Goal: Task Accomplishment & Management: Manage account settings

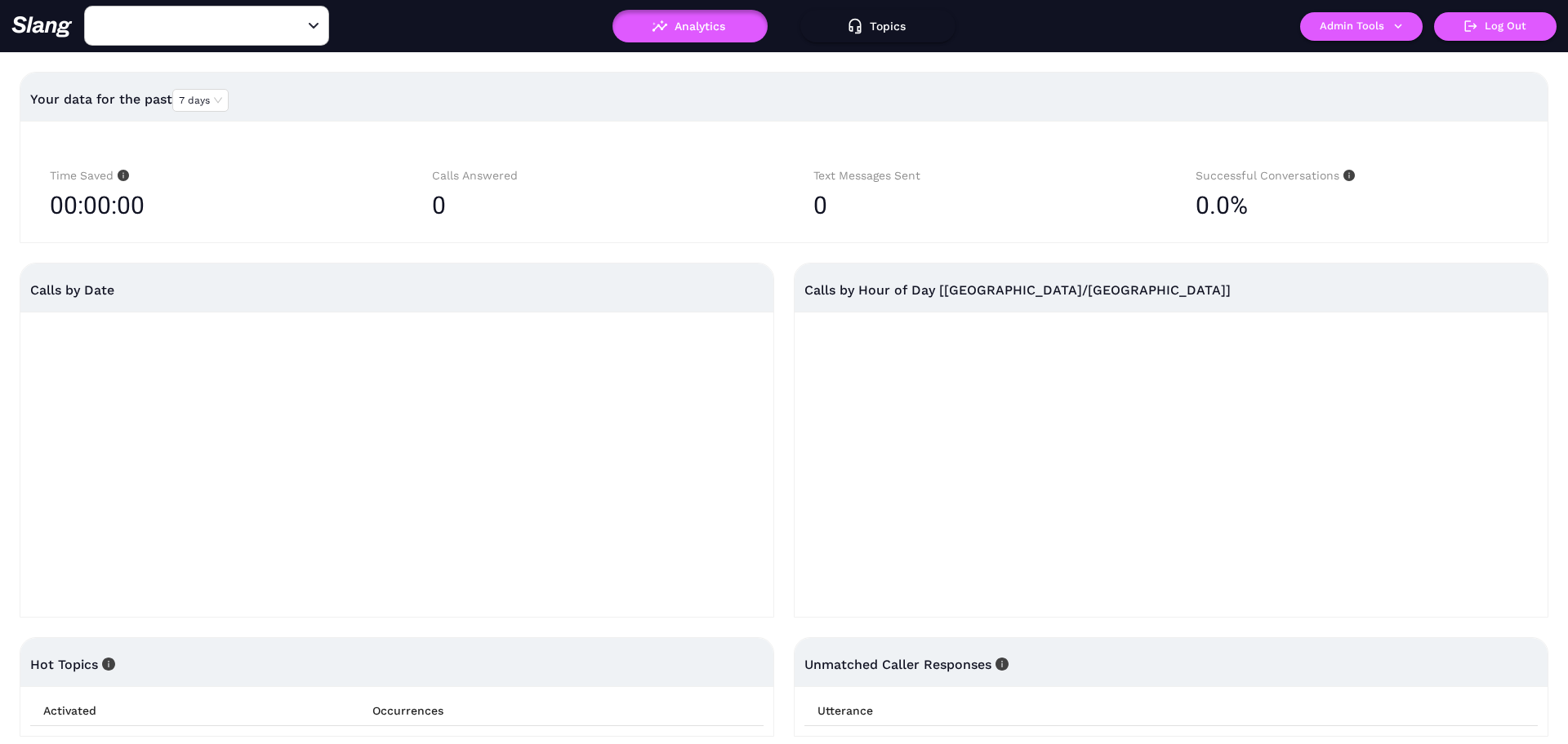
type input "Amelia Gene's"
click at [1352, 34] on button "Admin Tools" at bounding box center [1361, 27] width 123 height 29
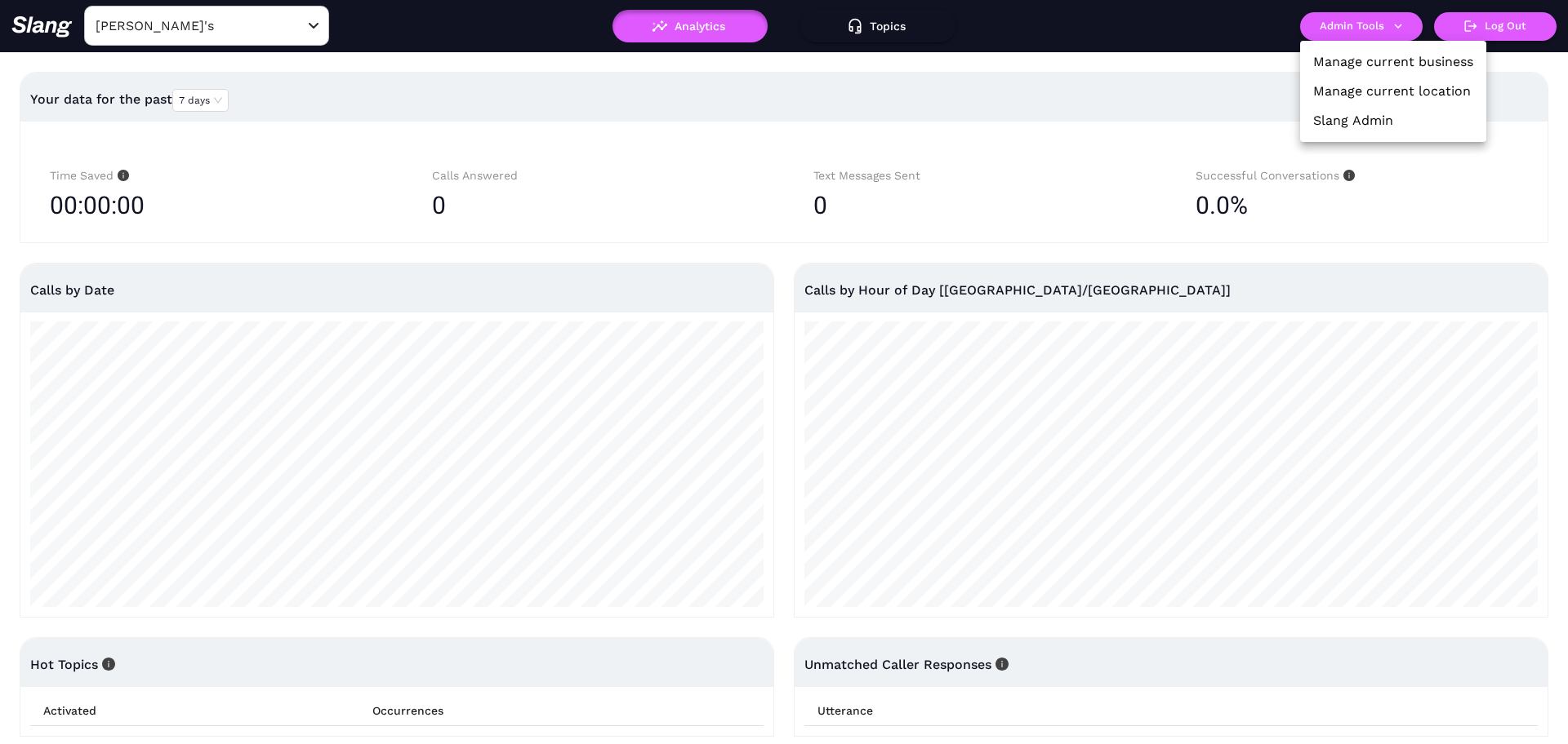
click at [1336, 93] on link "Manage current location" at bounding box center [1392, 91] width 158 height 19
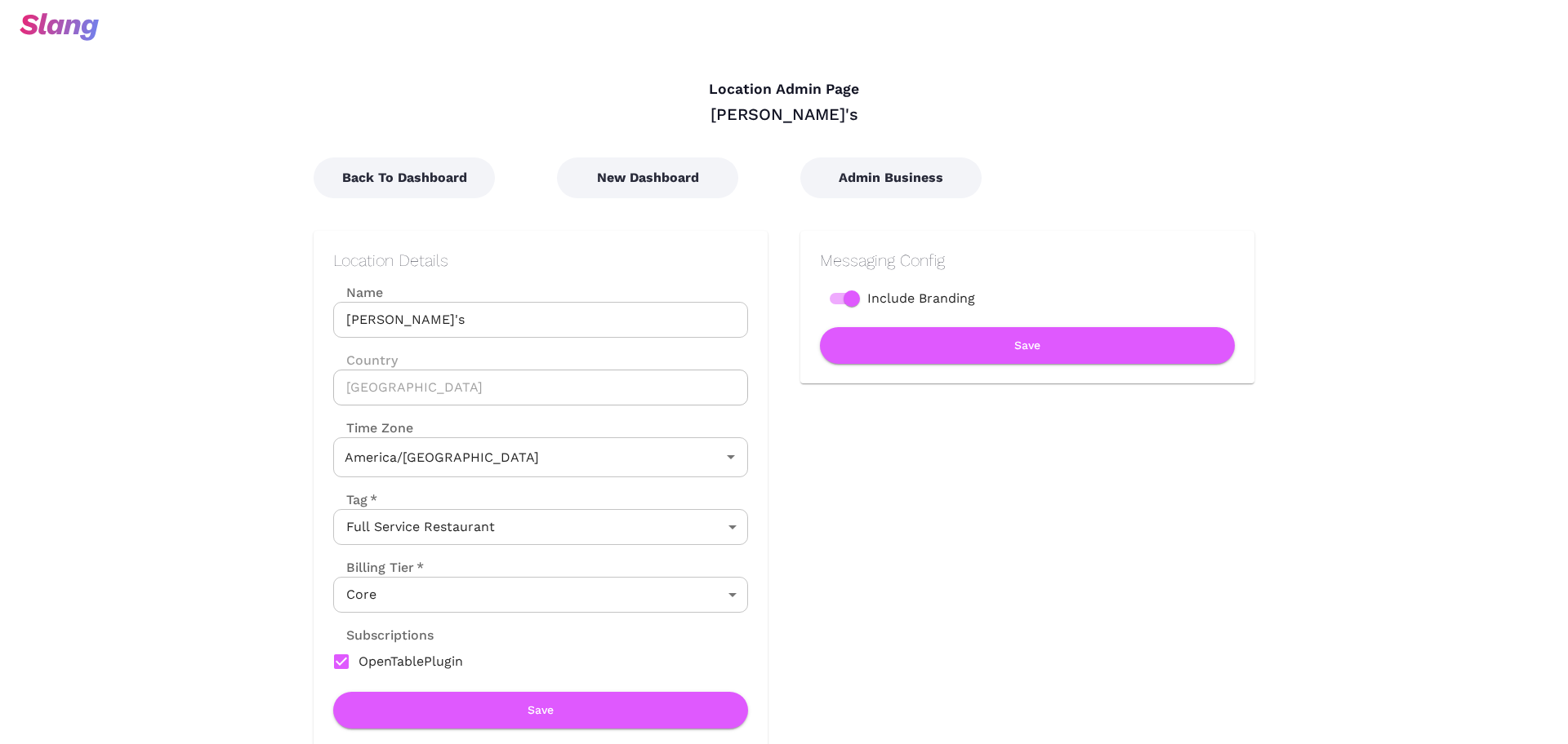
type input "Central Time"
type input "Eastern Time"
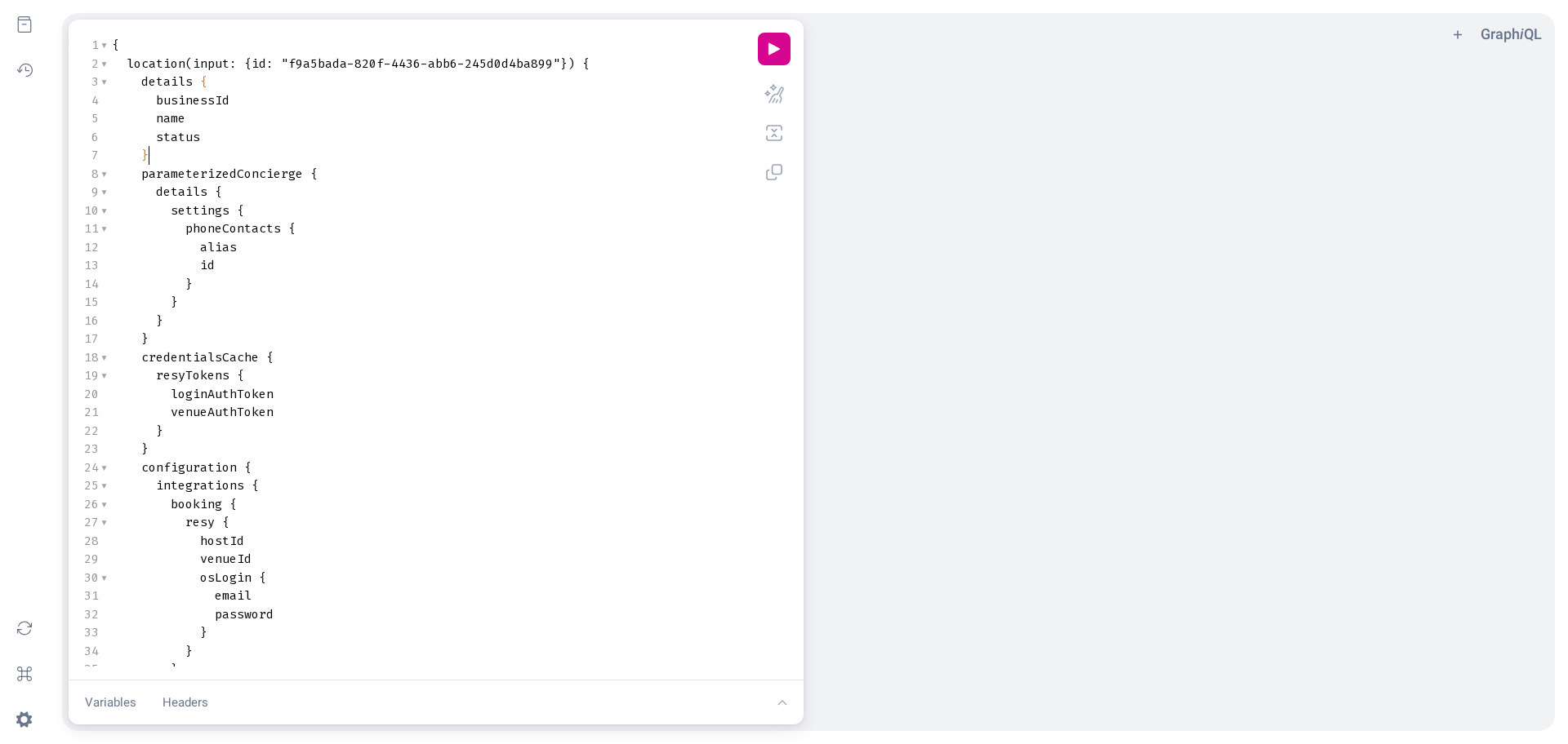
scroll to position [1, 0]
drag, startPoint x: 262, startPoint y: 147, endPoint x: 106, endPoint y: 103, distance: 162.1
click at [41, 79] on button "history icon" at bounding box center [25, 71] width 36 height 36
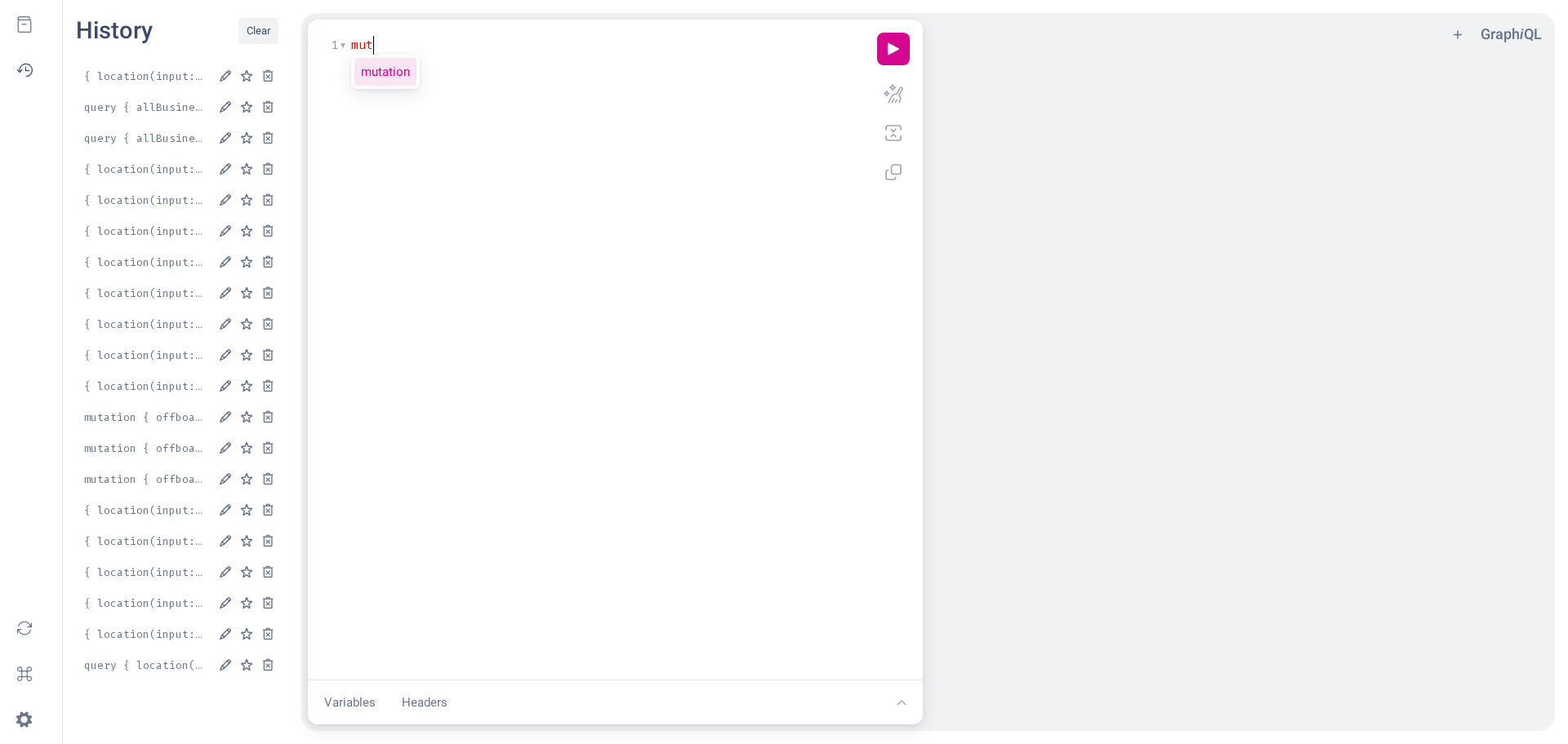
type textarea "muta"
type textarea "chur"
type textarea "of"
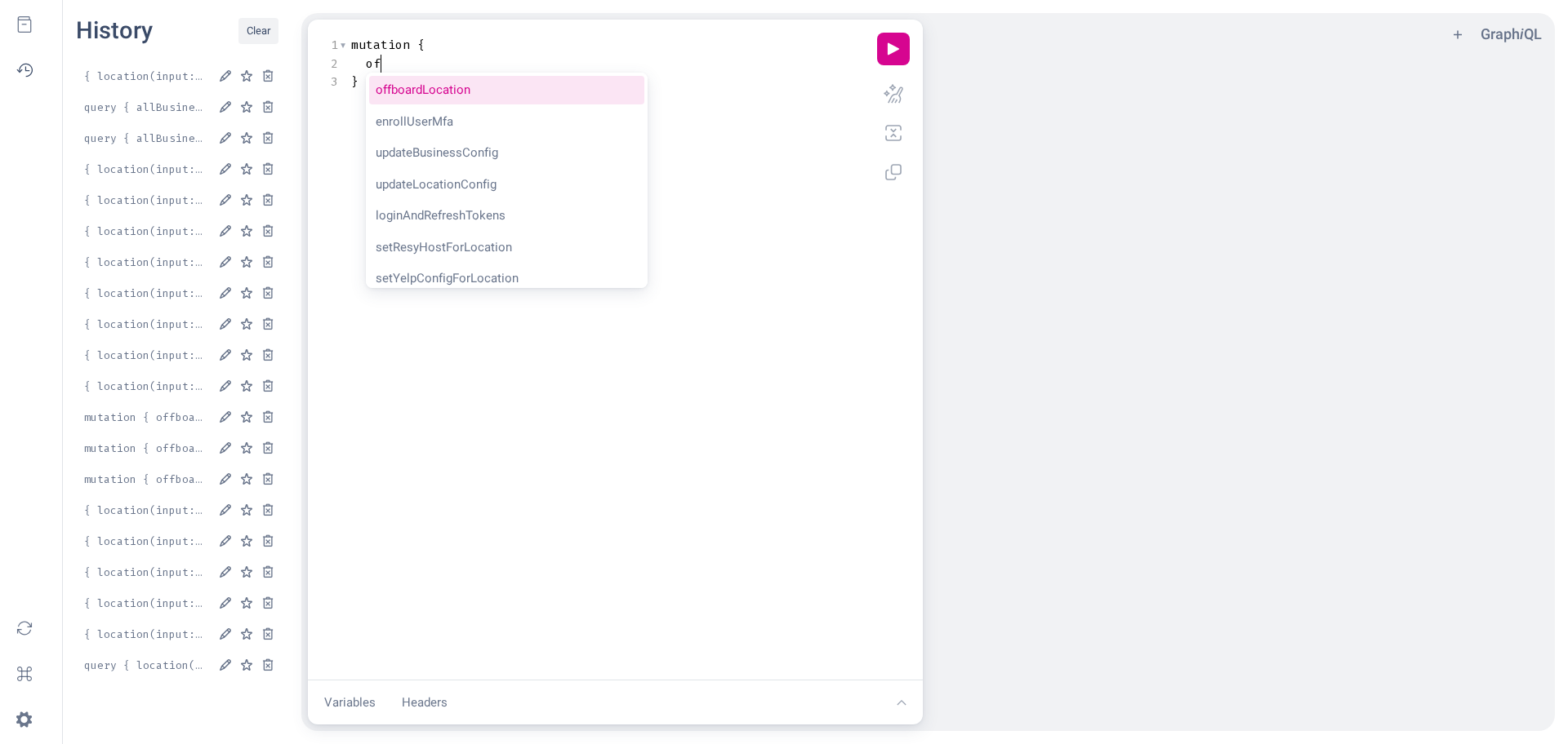
scroll to position [0, 13]
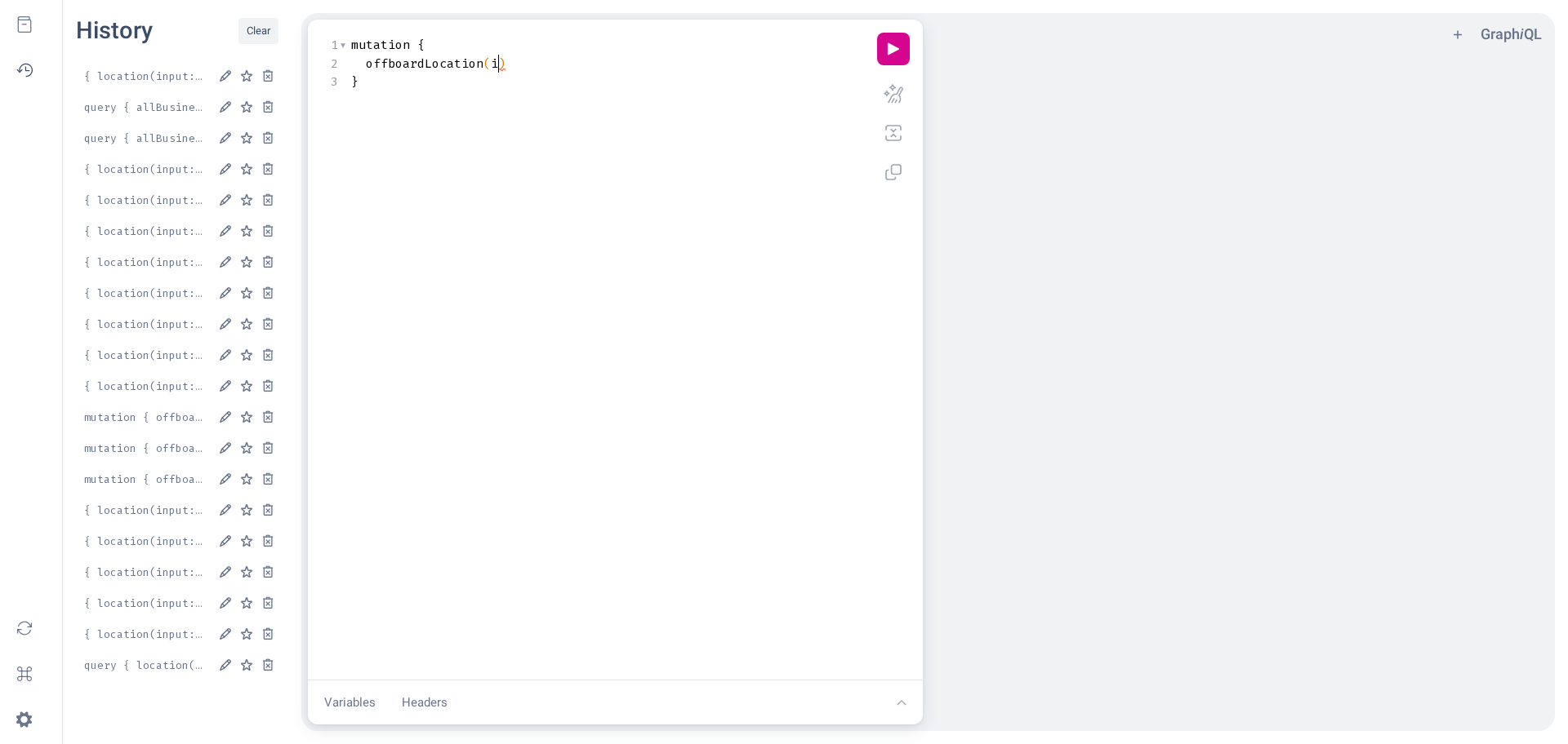
type textarea "in"
type textarea ":"
type textarea "lo"
type textarea ":"
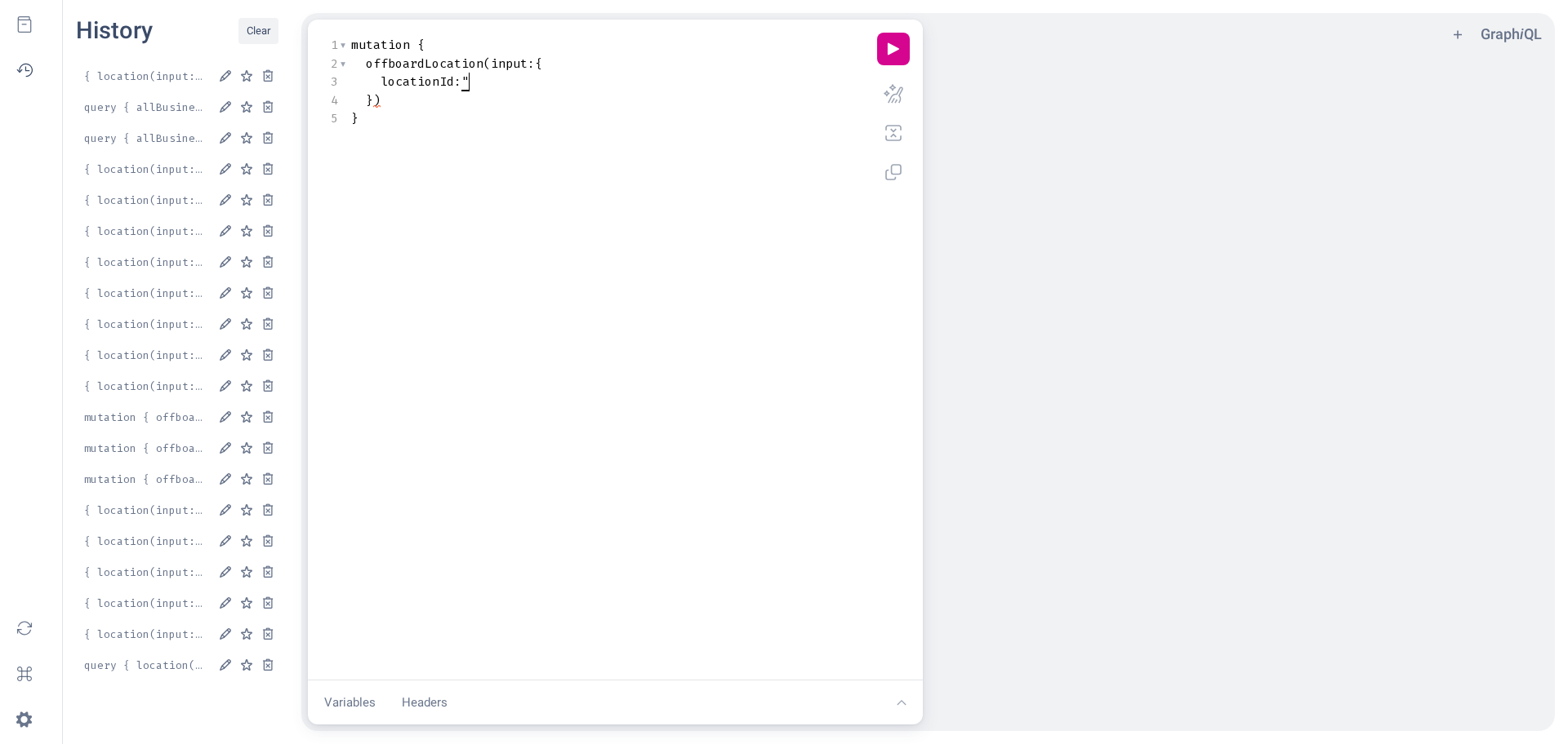
type textarea """"
paste textarea "Query Editor"
click at [895, 52] on button "play icon" at bounding box center [894, 49] width 33 height 33
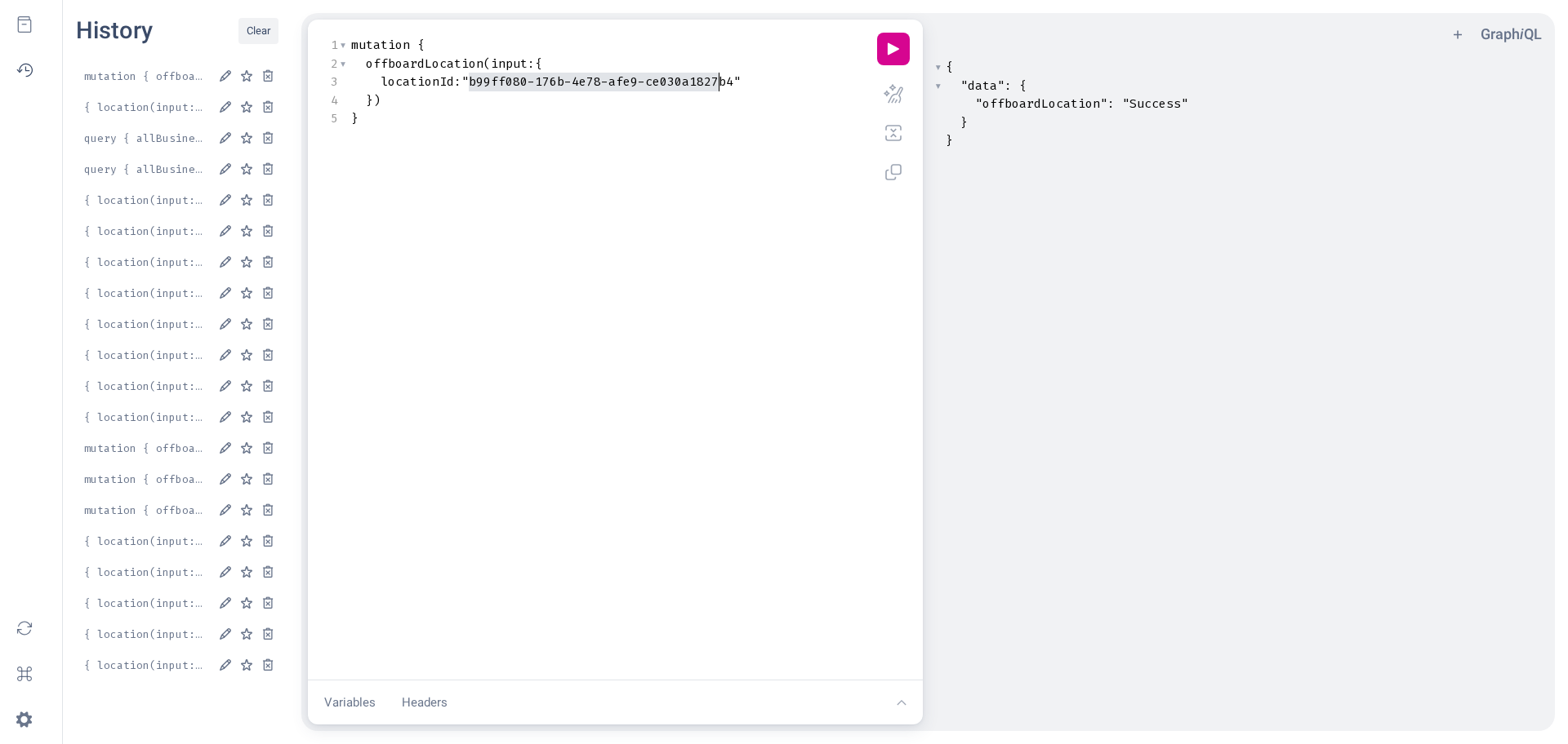
type textarea "b99ff080-176b-4e78-afe9-ce030a1827b4"
drag, startPoint x: 470, startPoint y: 83, endPoint x: 731, endPoint y: 82, distance: 261.0
click at [731, 82] on span ""b99ff080-176b-4e78-afe9-ce030a1827b4"" at bounding box center [602, 81] width 280 height 16
click at [161, 110] on button "{ location(input: { id: "e984cfc6-ed76-4c03-9c70-b679bbca3730" } ) { details { …" at bounding box center [145, 106] width 139 height 28
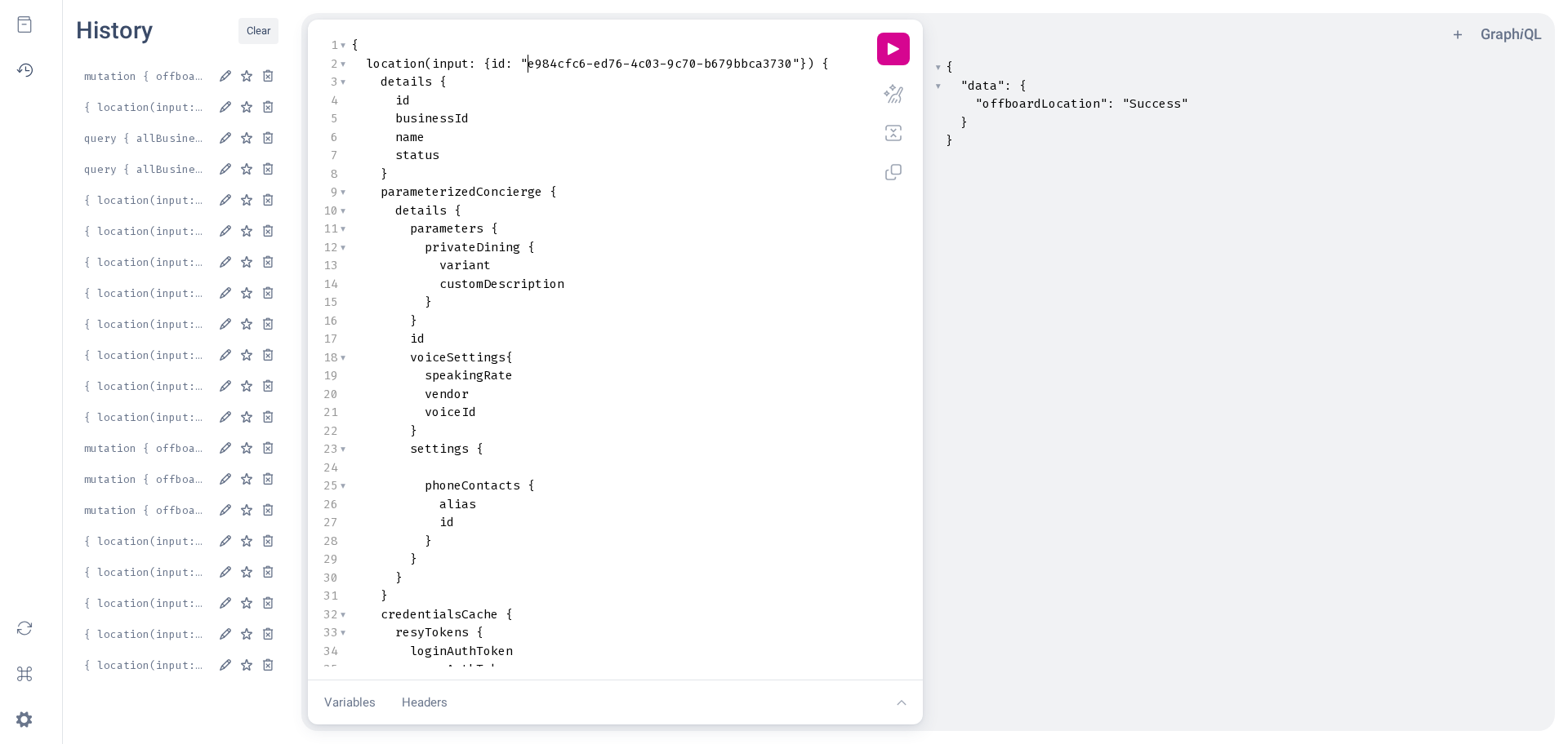
click at [525, 63] on span ""e984cfc6-ed76-4c03-9c70-b679bbca3730"" at bounding box center [660, 63] width 280 height 16
type textarea "e984cfc6-ed76-4c03-9c70-b679bbca3730"
click at [789, 63] on span ""e984cfc6-ed76-4c03-9c70-b679bbca3730"" at bounding box center [660, 63] width 280 height 16
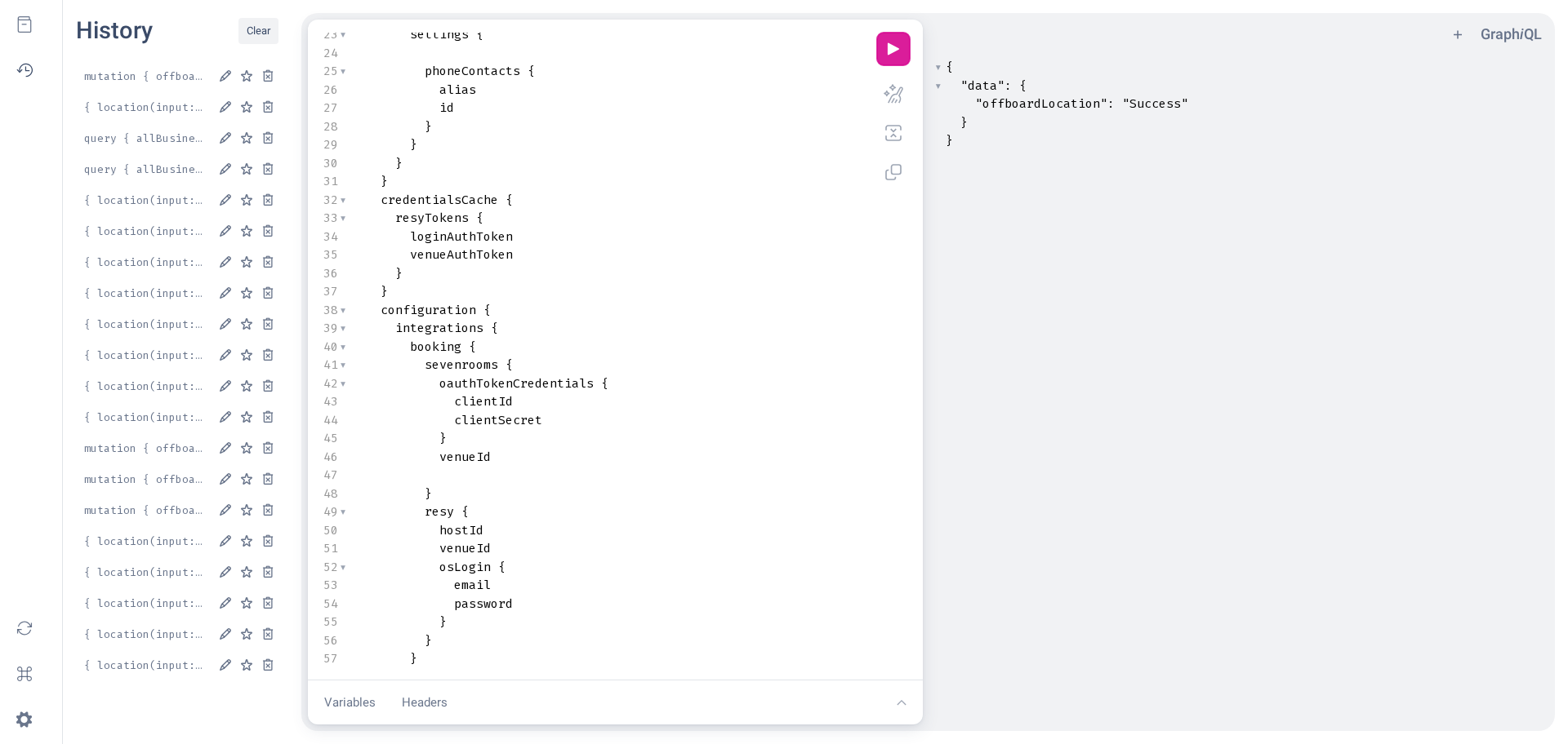
click at [883, 47] on button "play icon" at bounding box center [894, 49] width 33 height 33
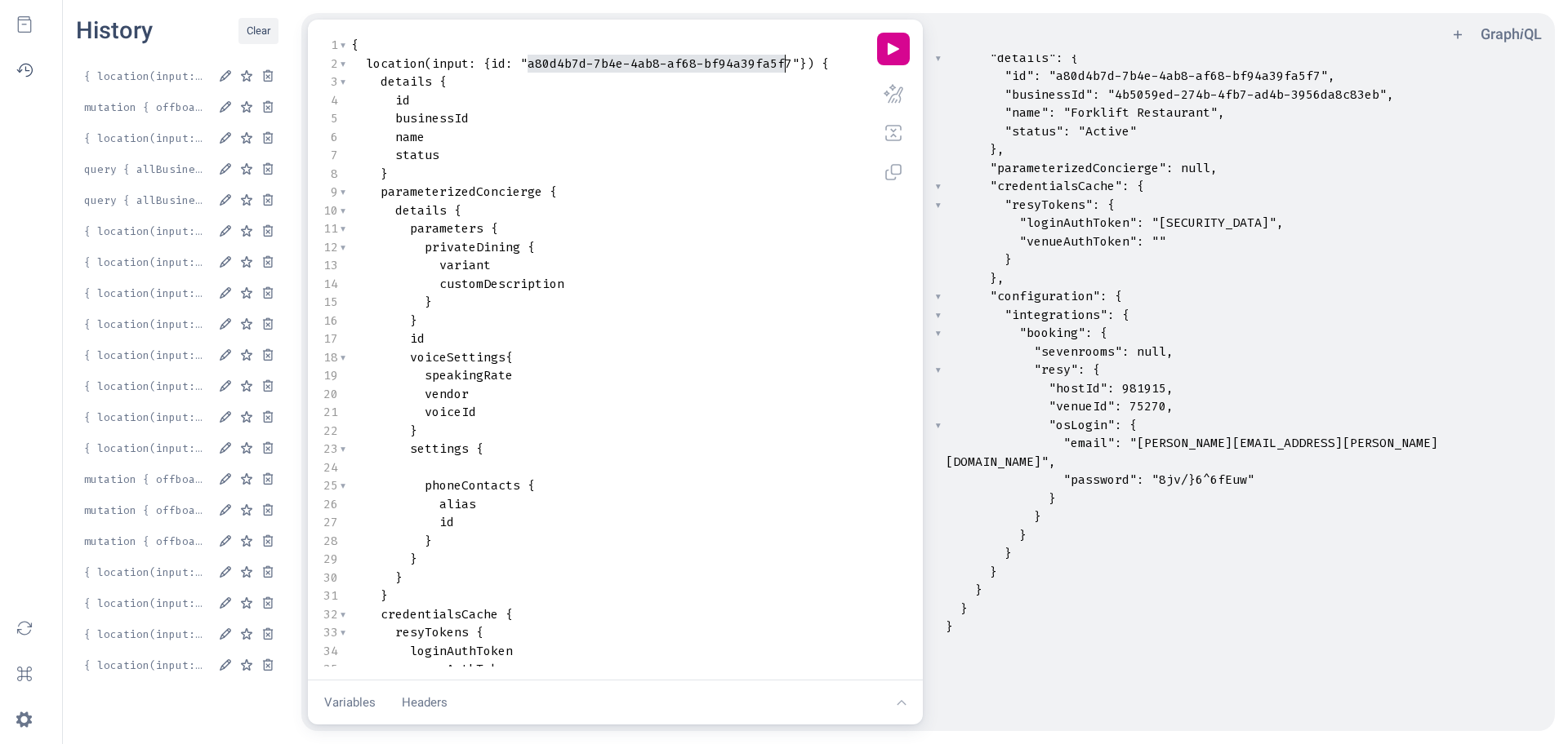
type textarea "a80d4b7d-7b4e-4ab8-af68-bf94a39fa5f7"
drag, startPoint x: 529, startPoint y: 62, endPoint x: 791, endPoint y: 62, distance: 262.0
click at [791, 62] on span ""a80d4b7d-7b4e-4ab8-af68-bf94a39fa5f7"" at bounding box center [660, 63] width 280 height 16
click at [891, 52] on button "play icon" at bounding box center [894, 49] width 33 height 33
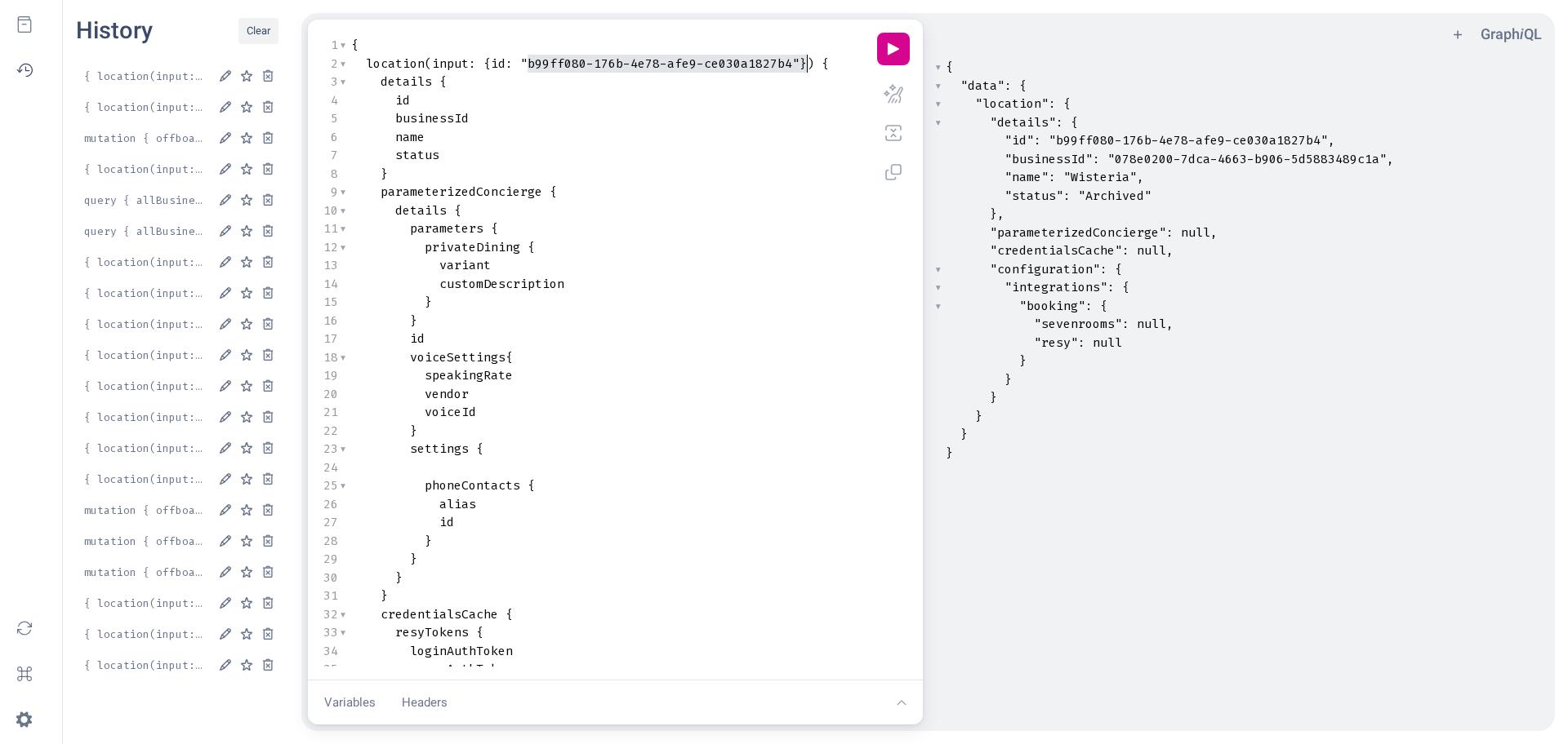
type textarea "b99ff080-176b-4e78-afe9-ce030a1827b4"
drag, startPoint x: 529, startPoint y: 64, endPoint x: 790, endPoint y: 70, distance: 261.1
click at [790, 70] on span ""b99ff080-176b-4e78-afe9-ce030a1827b4"" at bounding box center [660, 63] width 280 height 16
click at [881, 56] on button "play icon" at bounding box center [894, 49] width 33 height 33
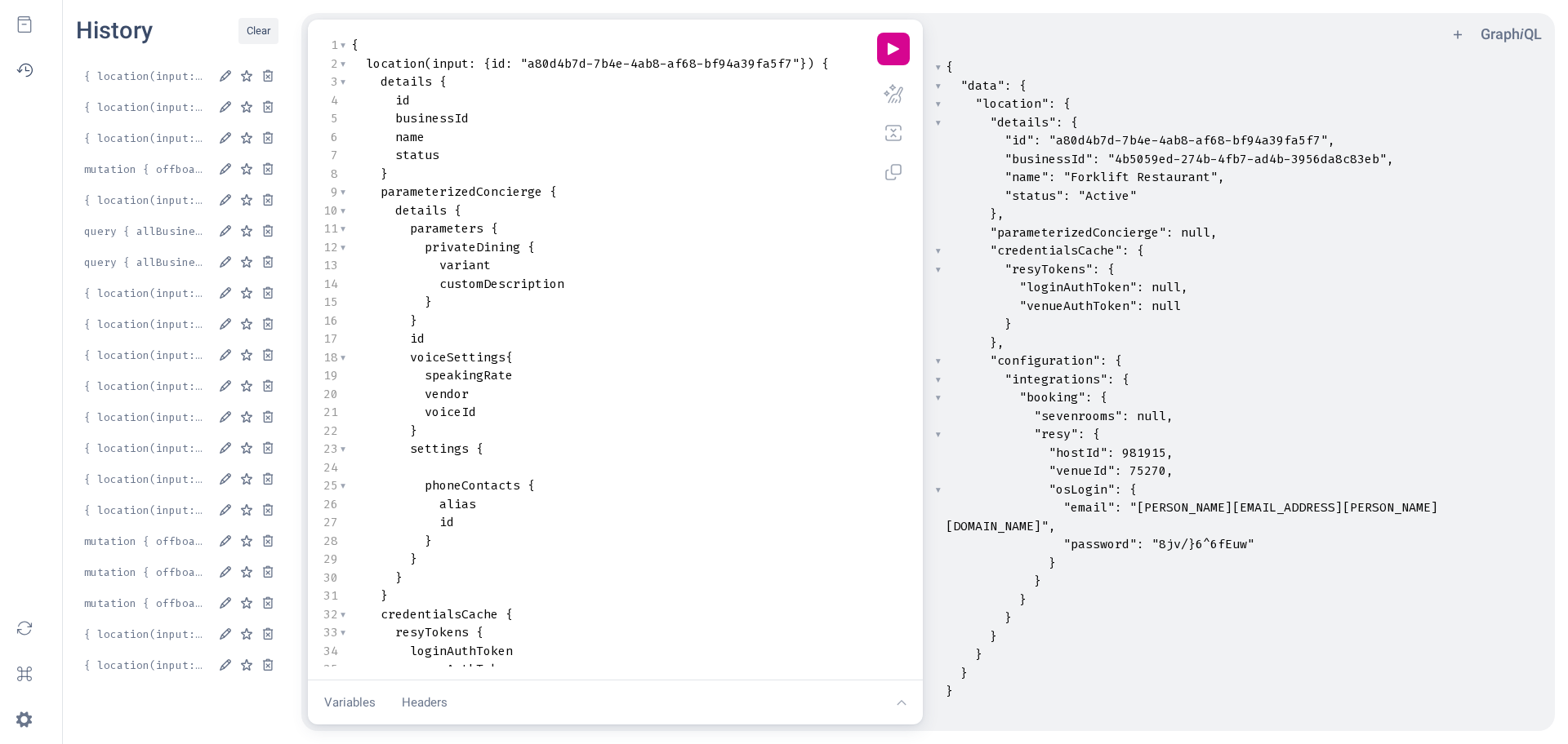
type textarea "b99ff080-176b-4e78-afe9-ce030a1827b4"
click at [628, 108] on pre "id" at bounding box center [606, 101] width 517 height 19
click at [139, 171] on button "mutation { offboardLocation(input: { locationId:"b99ff080-176b-4e78-afe9-ce030a…" at bounding box center [145, 169] width 139 height 28
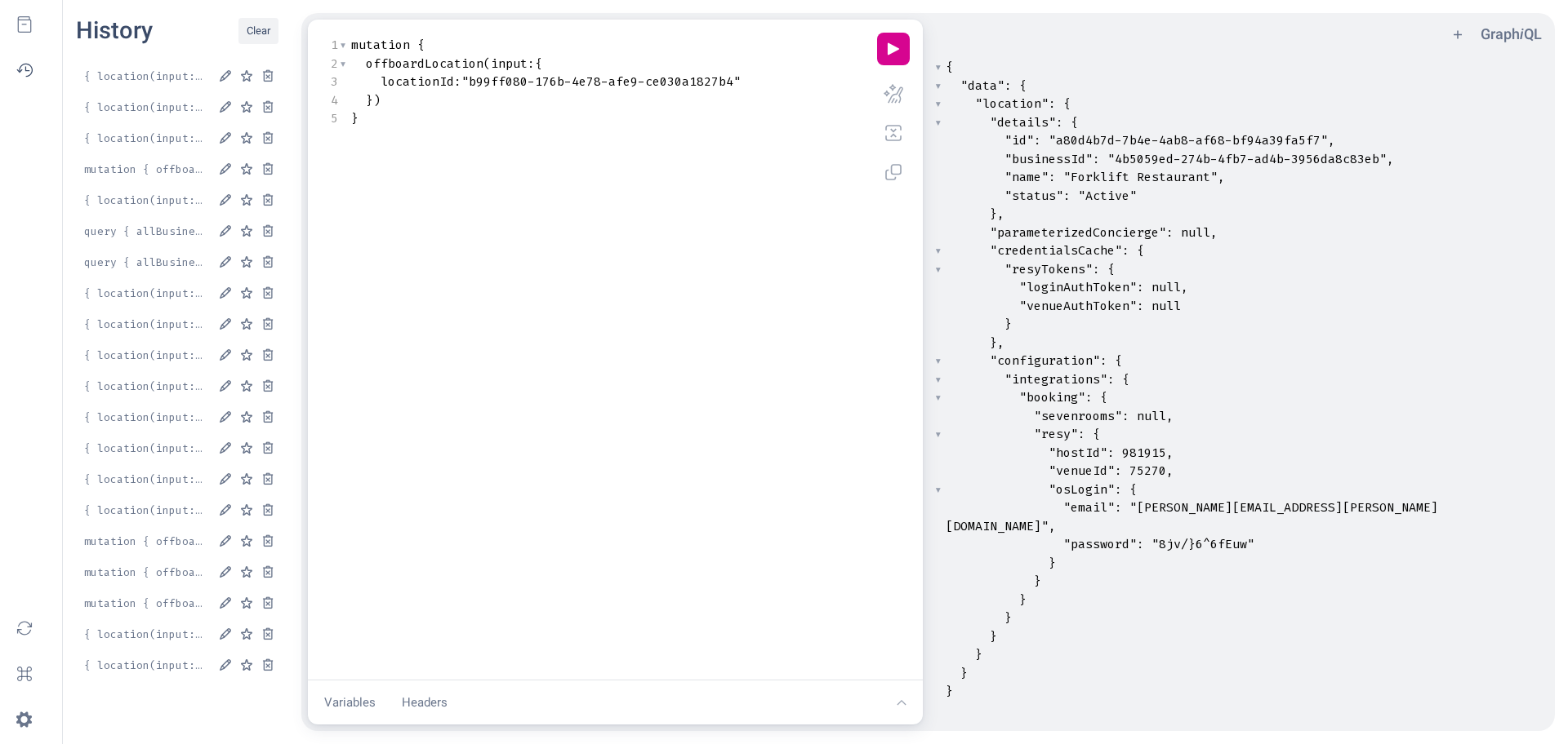
click at [468, 84] on span ""b99ff080-176b-4e78-afe9-ce030a1827b4"" at bounding box center [602, 81] width 280 height 16
type textarea "b99ff080-176b-4e78-afe9-ce030a1827b4"
click at [734, 80] on span ""b99ff080-176b-4e78-afe9-ce030a1827b4"" at bounding box center [602, 81] width 280 height 16
click at [597, 85] on span ""b99ff080-176b-4e78-afe9-ce030a1827b4"" at bounding box center [602, 81] width 280 height 16
type textarea "b99ff080-176b-4e78-afe9-ce030a1827b4"
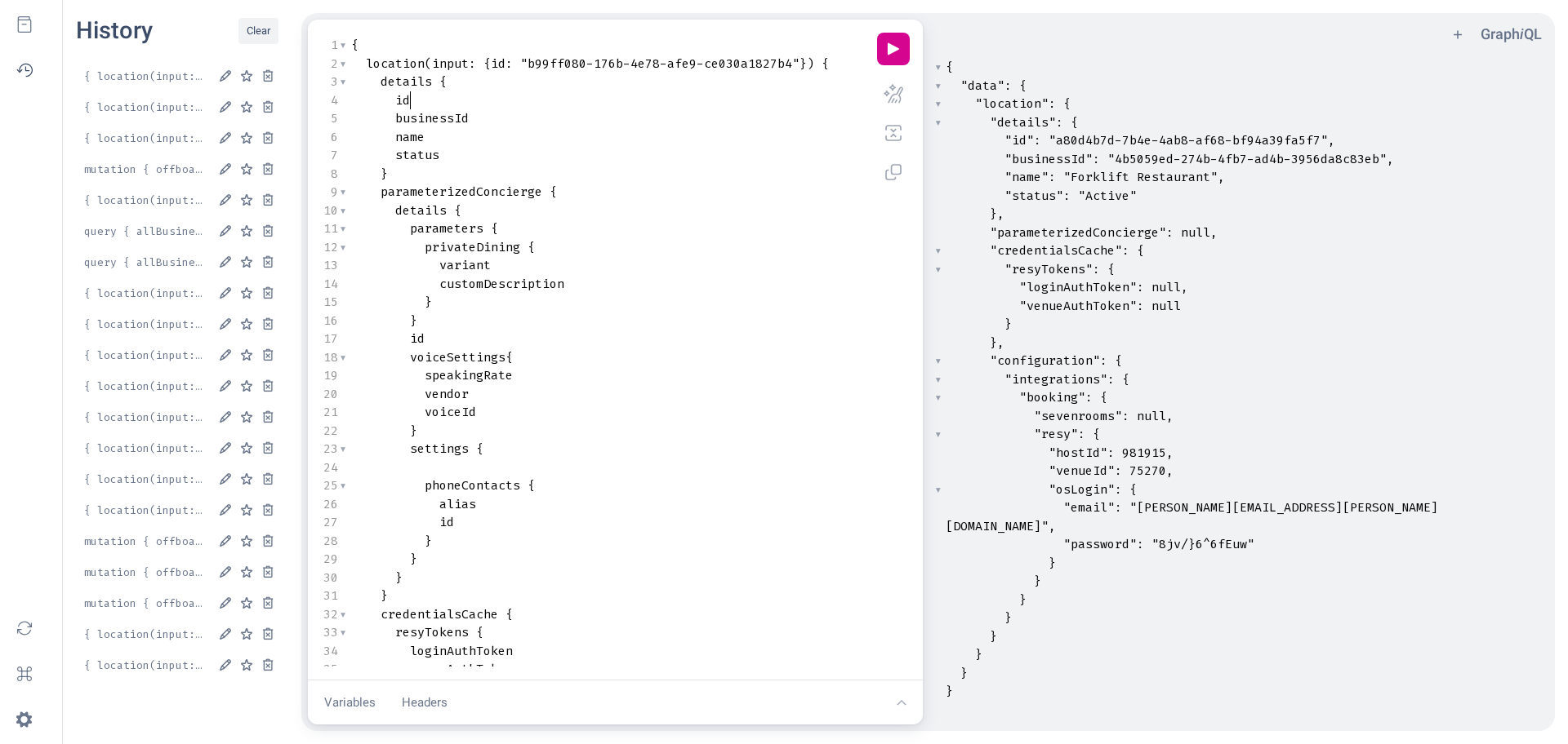
type textarea "a80d4b7d-7b4e-4ab8-af68-bf94a39fa5f7"
click at [890, 49] on button "play icon" at bounding box center [894, 49] width 33 height 33
click at [655, 467] on pre "Query Editor" at bounding box center [606, 468] width 517 height 19
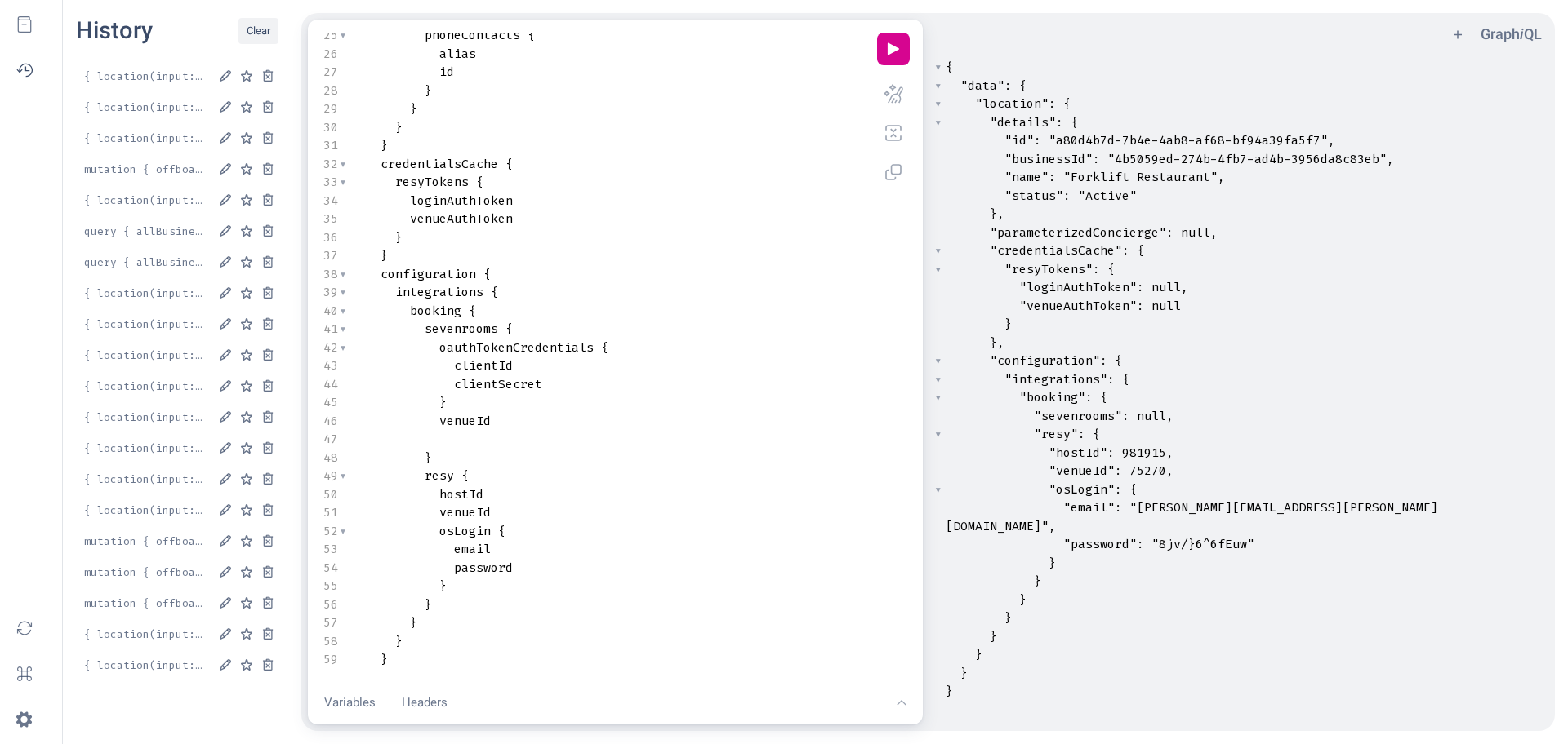
scroll to position [456, 0]
click at [1307, 88] on pre ""data" : {" at bounding box center [1245, 86] width 606 height 19
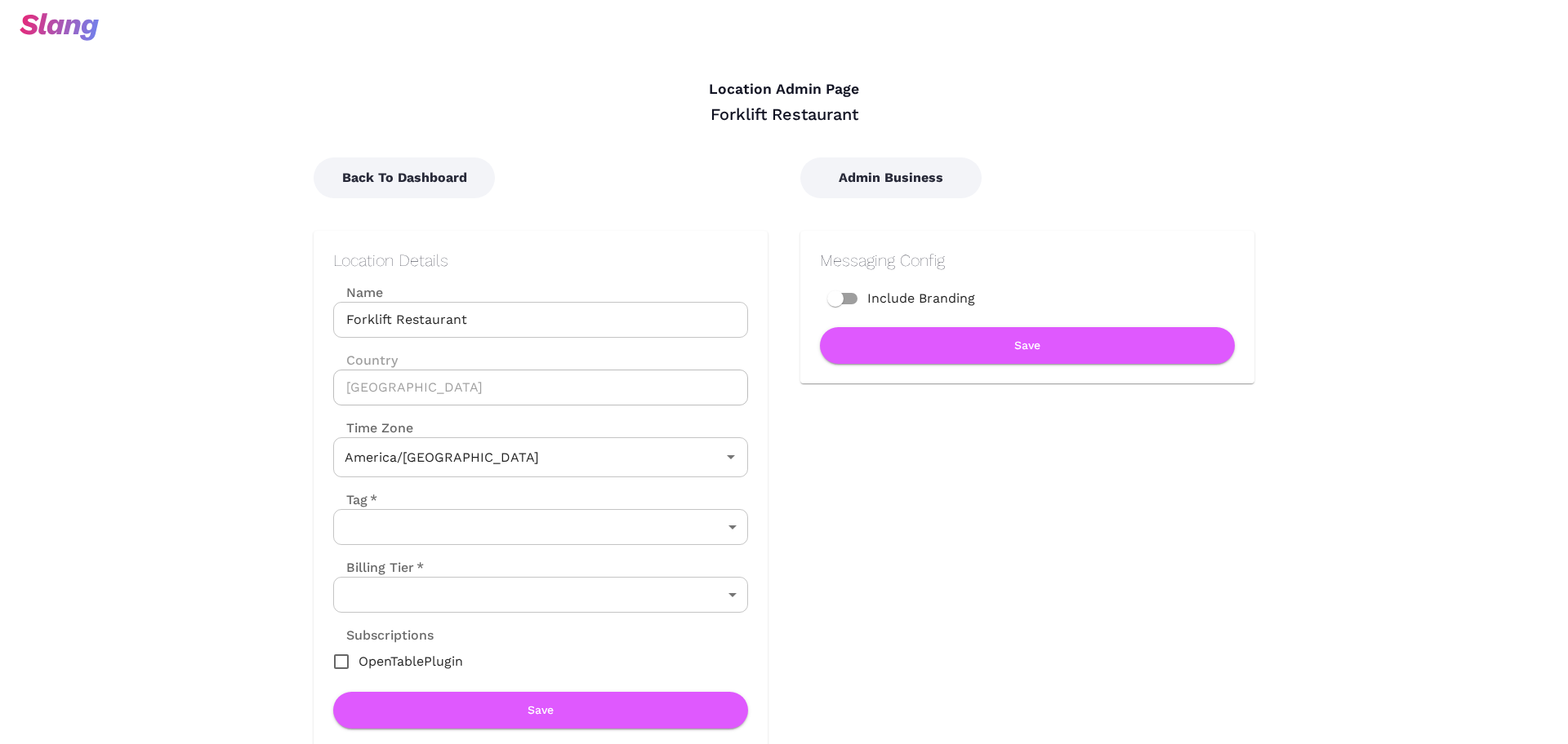
type input "Central Time"
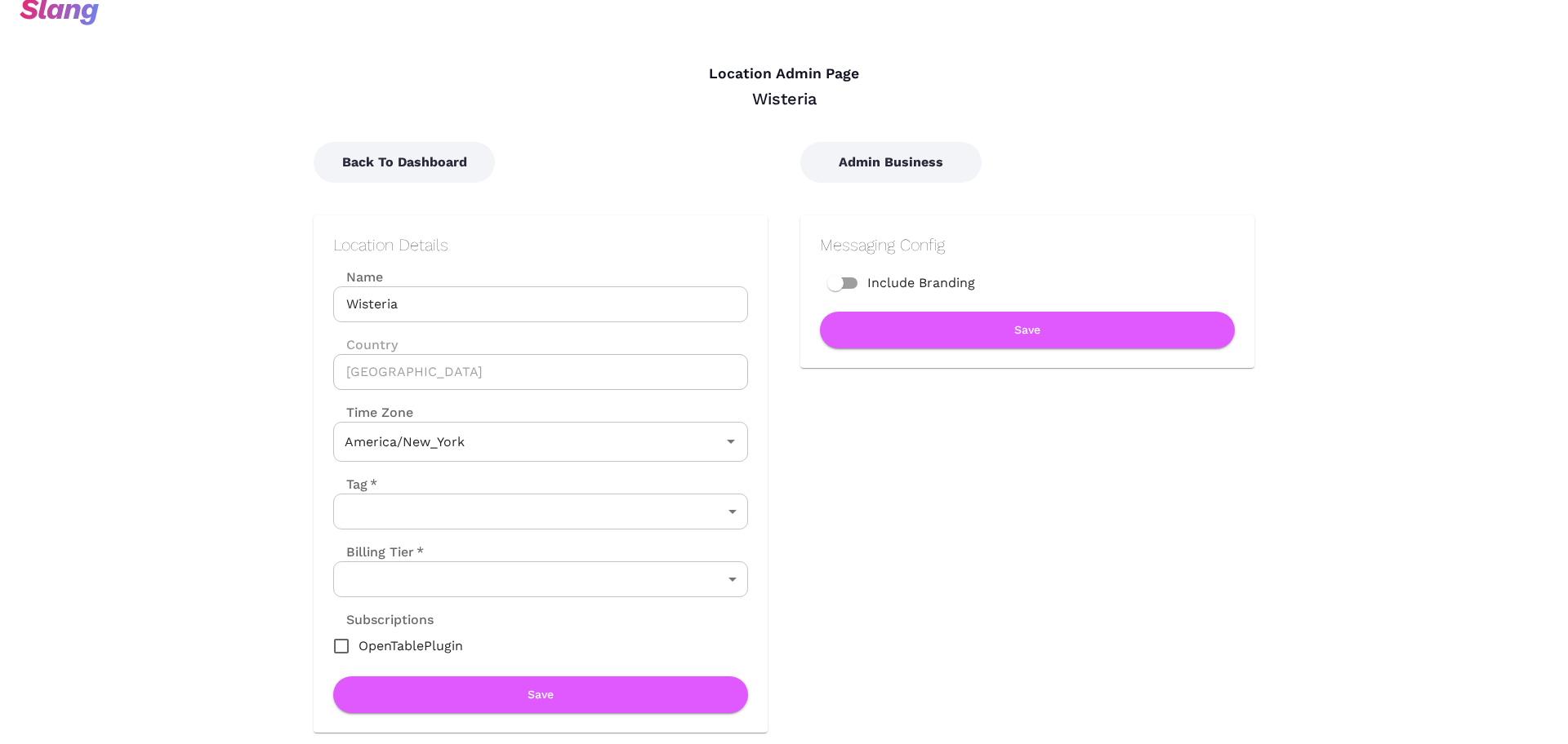
type input "Eastern Time"
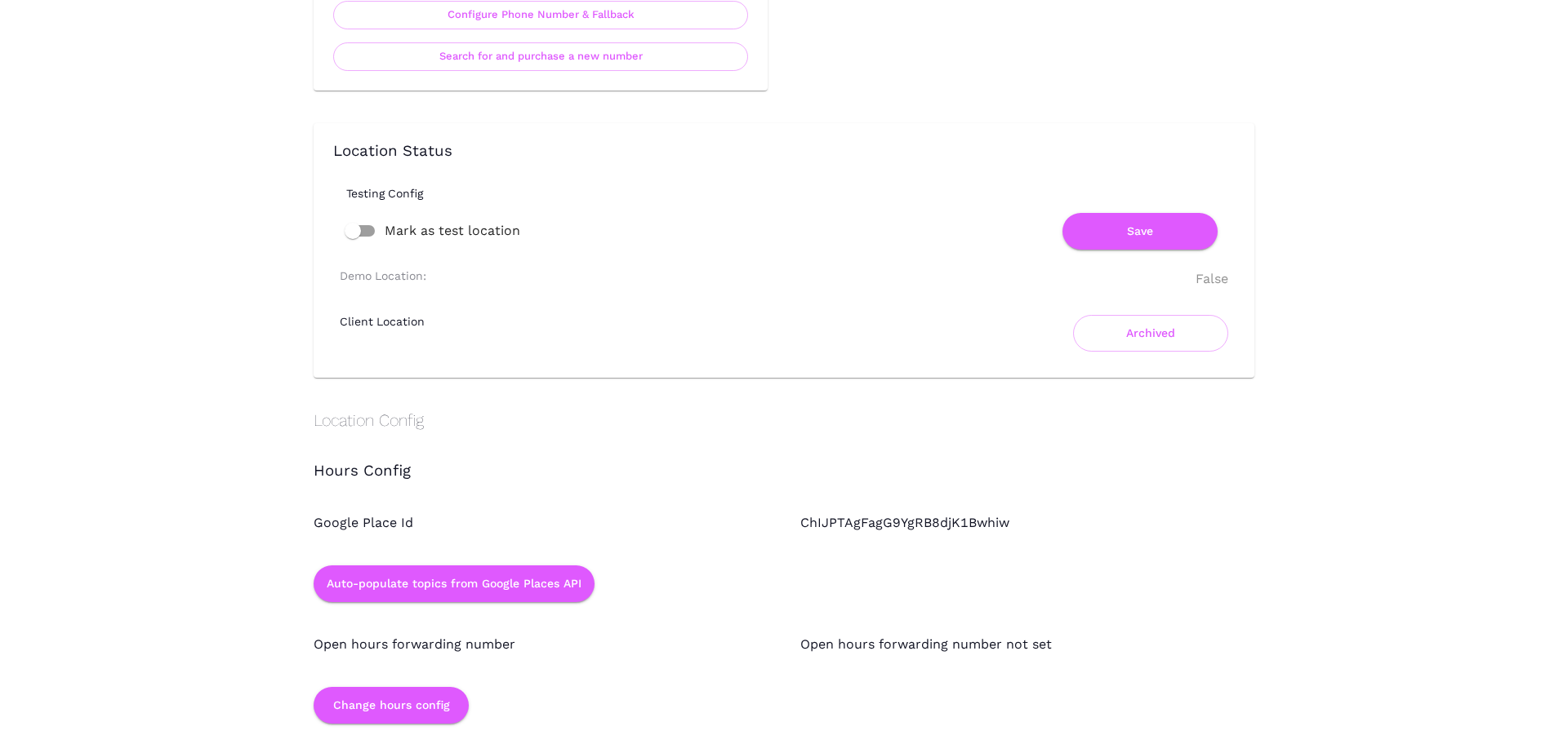
scroll to position [1021, 0]
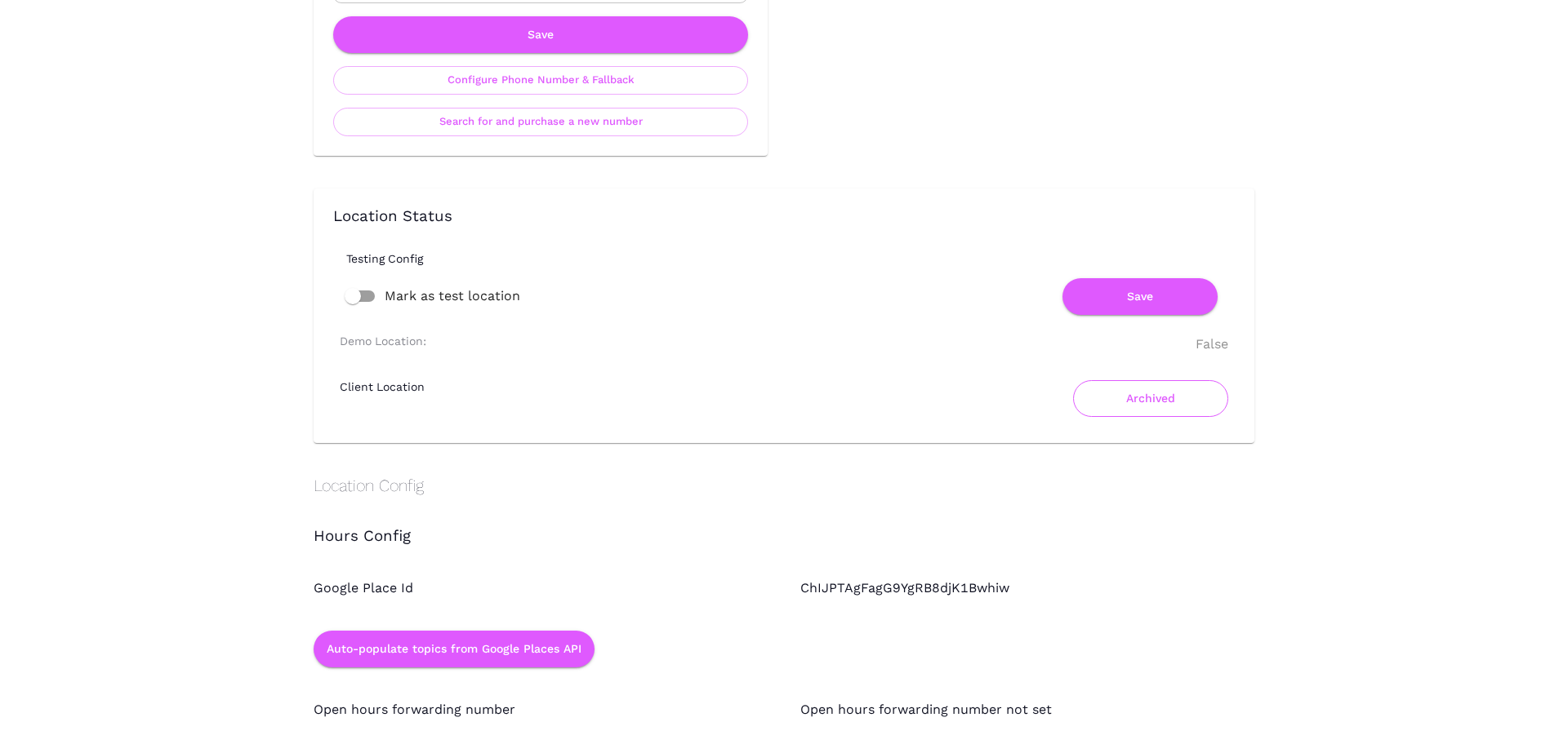
click at [1185, 391] on button "Archived" at bounding box center [1150, 398] width 155 height 36
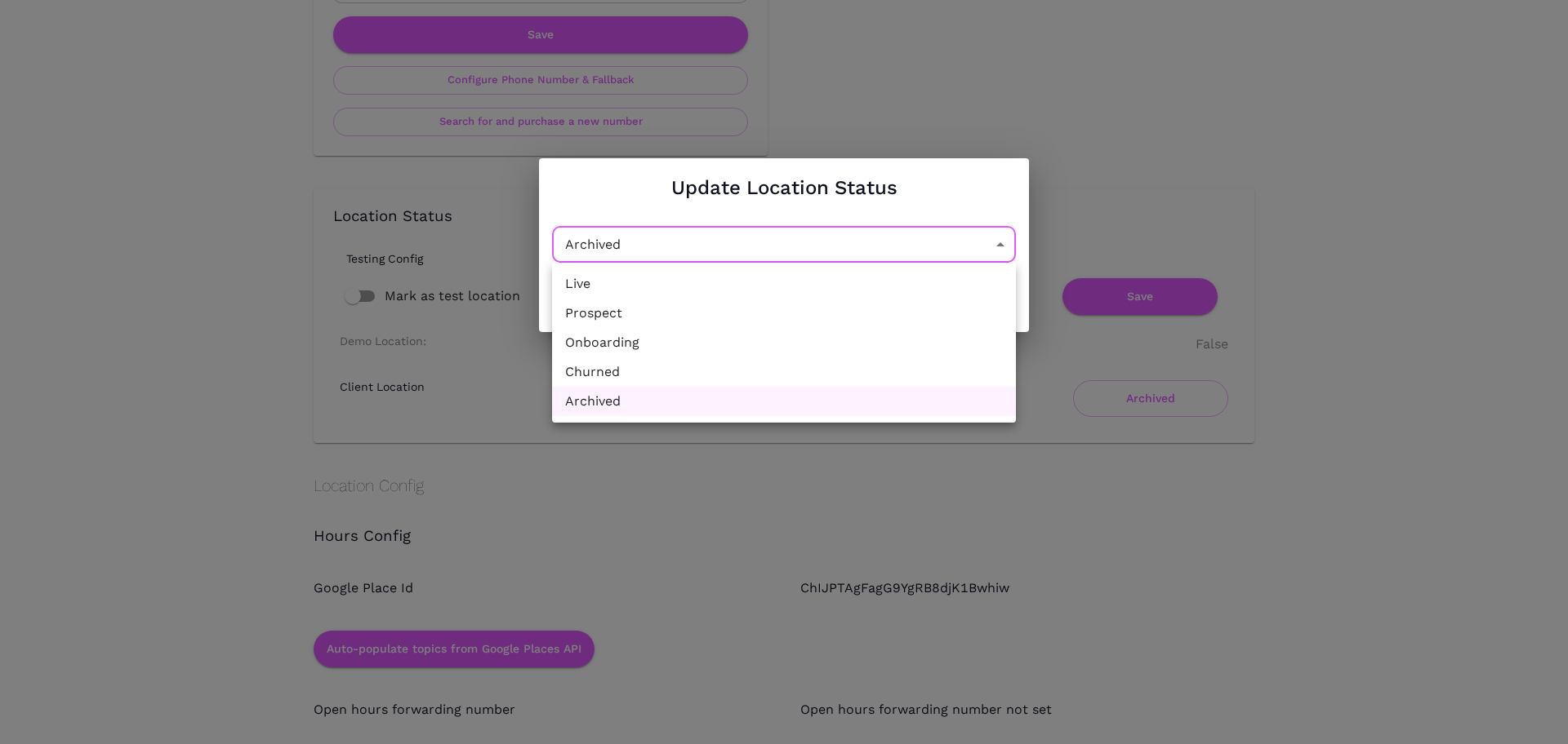
click at [612, 362] on li "Churned" at bounding box center [784, 372] width 464 height 30
type input "Churned"
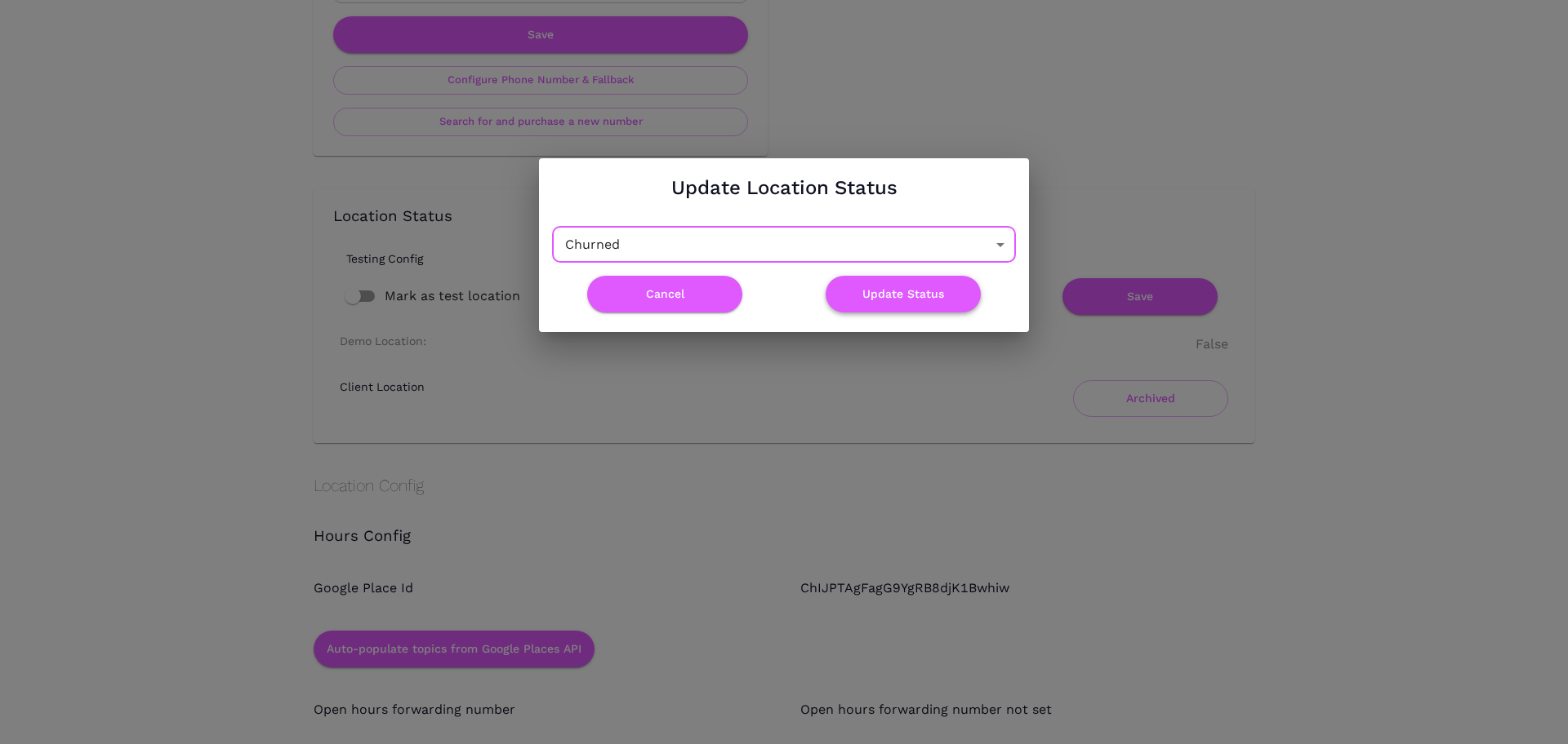
click at [888, 299] on button "Update Status" at bounding box center [903, 294] width 155 height 36
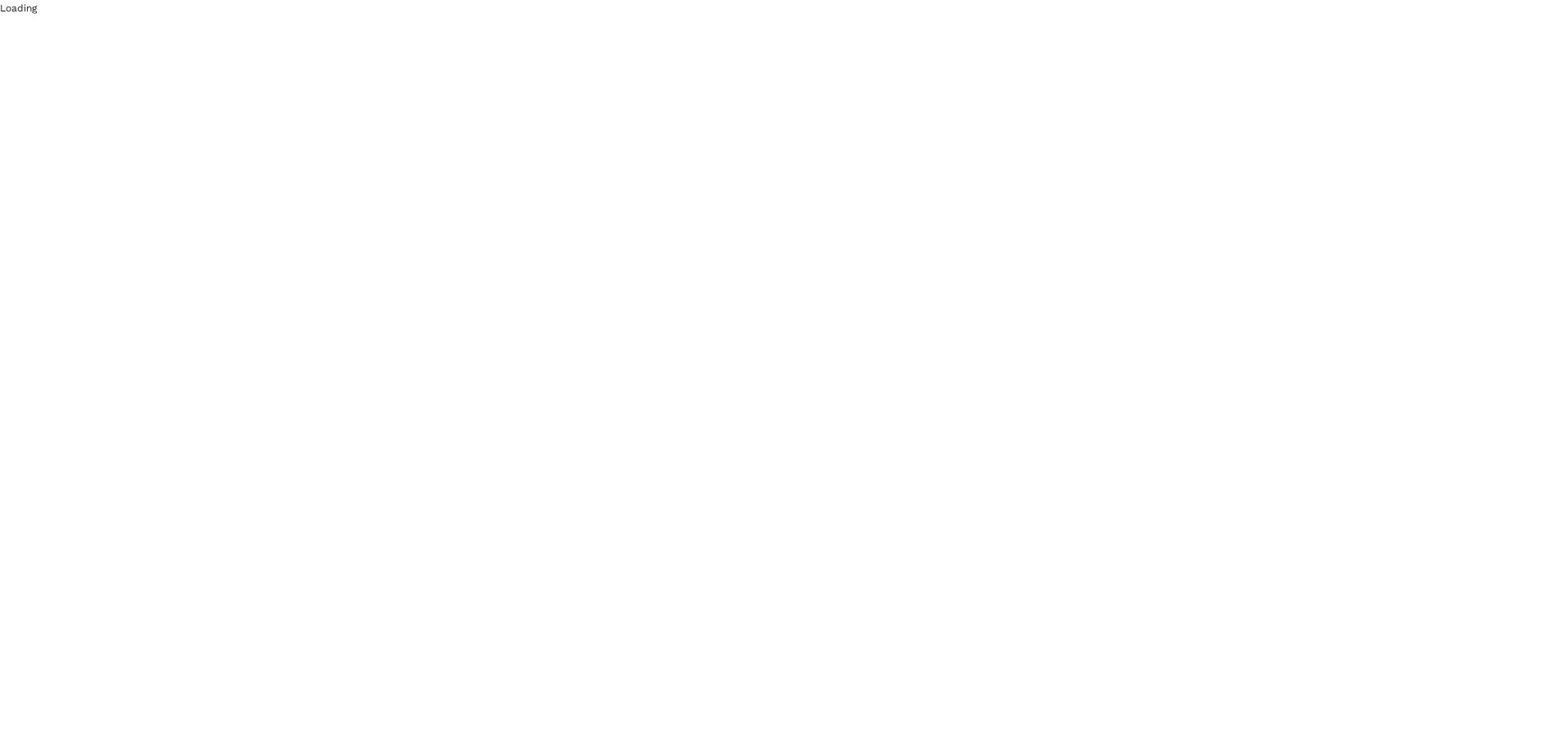
scroll to position [0, 0]
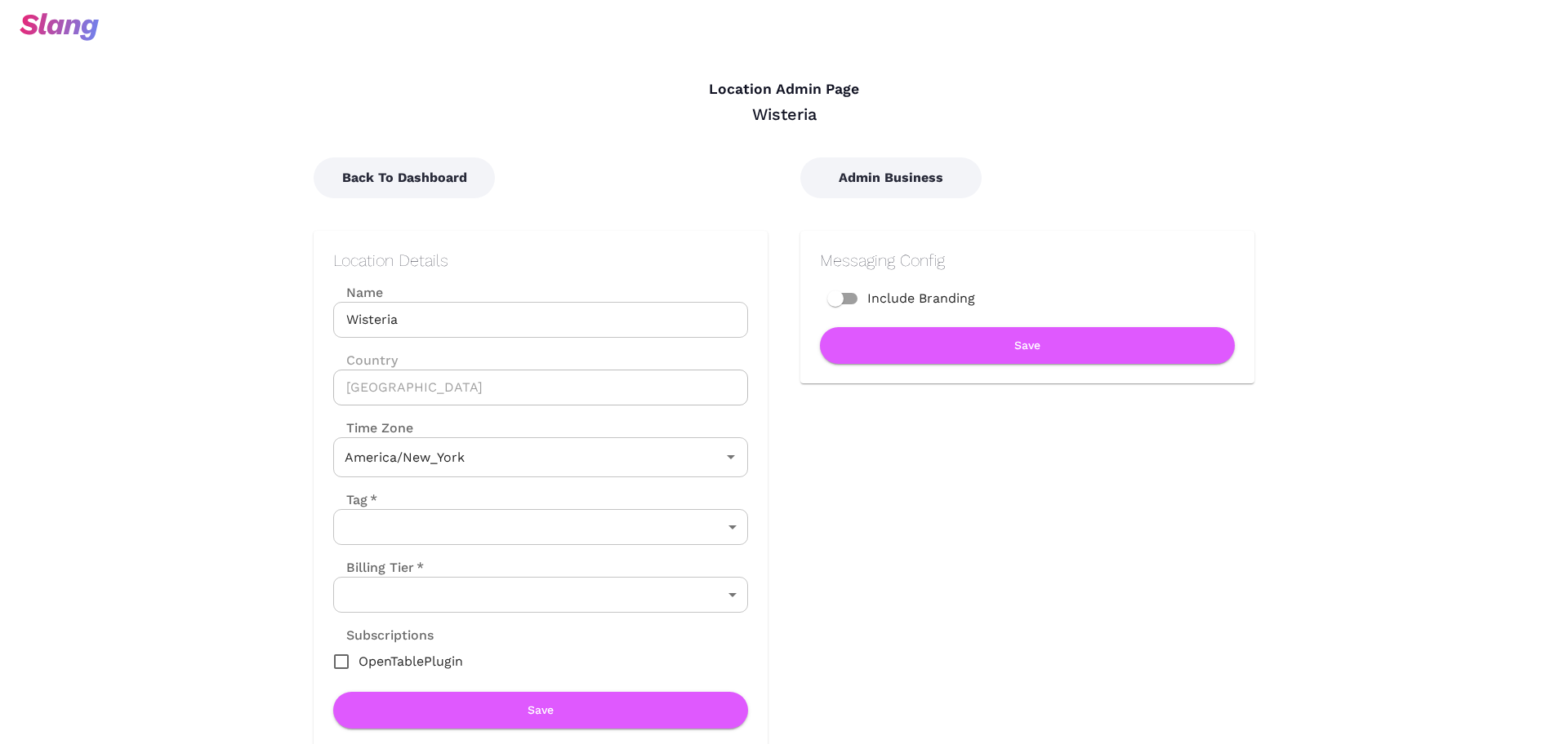
type input "Eastern Time"
click at [776, 113] on div "Wisteria" at bounding box center [784, 114] width 941 height 21
copy div "Wisteria"
